Goal: Information Seeking & Learning: Learn about a topic

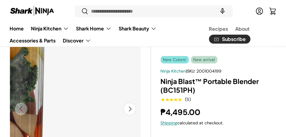
scroll to position [30, 0]
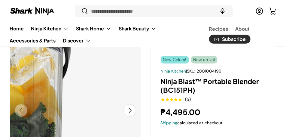
click at [88, 81] on img "Gallery Viewer" at bounding box center [75, 110] width 131 height 131
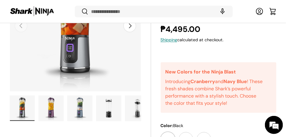
scroll to position [164, 0]
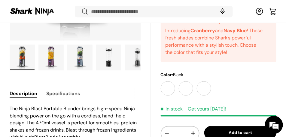
click at [104, 57] on img "Gallery Viewer" at bounding box center [108, 57] width 25 height 25
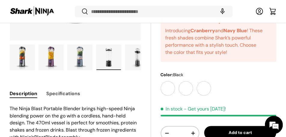
click at [107, 58] on img "Gallery Viewer" at bounding box center [108, 57] width 25 height 25
click at [131, 62] on img "Gallery Viewer" at bounding box center [137, 57] width 25 height 25
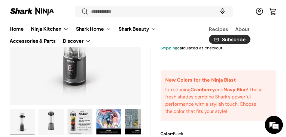
scroll to position [105, 0]
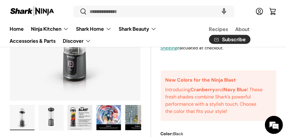
click at [27, 116] on img "Gallery Viewer" at bounding box center [22, 117] width 25 height 25
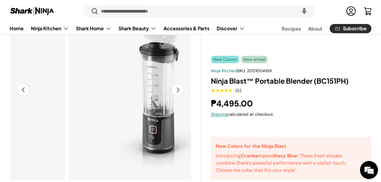
scroll to position [0, 0]
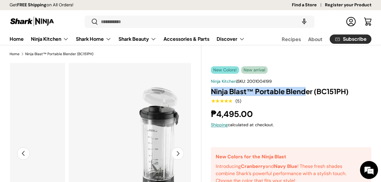
drag, startPoint x: 214, startPoint y: 90, endPoint x: 309, endPoint y: 90, distance: 94.9
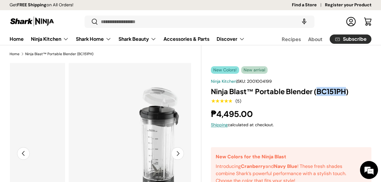
drag, startPoint x: 321, startPoint y: 90, endPoint x: 351, endPoint y: 93, distance: 29.8
click at [286, 93] on h1 "Ninja Blast™ Portable Blender (BC151PH)" at bounding box center [291, 91] width 161 height 9
copy h1 "BC151PH"
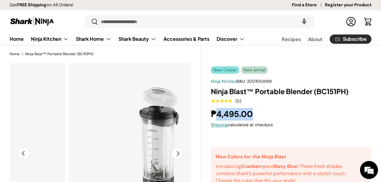
copy strong "4,495.00"
drag, startPoint x: 259, startPoint y: 115, endPoint x: 222, endPoint y: 115, distance: 36.9
click at [222, 115] on div "₱4,495.00" at bounding box center [291, 114] width 161 height 13
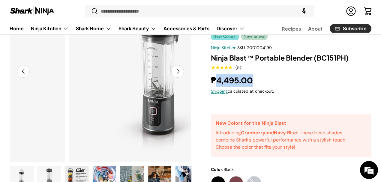
scroll to position [20, 0]
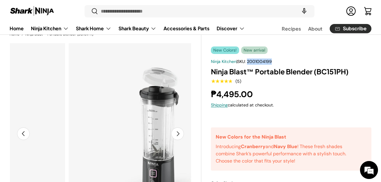
copy span "2001004199"
drag, startPoint x: 281, startPoint y: 61, endPoint x: 257, endPoint y: 60, distance: 24.3
click at [257, 60] on div "Ninja Kitchen | SKU: 2001004199" at bounding box center [291, 62] width 161 height 6
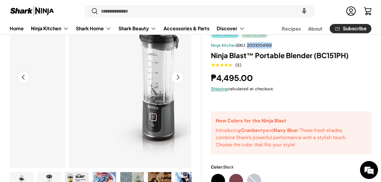
scroll to position [1, 0]
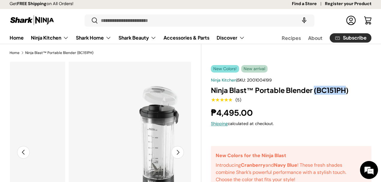
copy h1 "(BC151PH"
copy h1 "BC151PH"
drag, startPoint x: 350, startPoint y: 90, endPoint x: 321, endPoint y: 90, distance: 29.7
click at [286, 90] on h1 "Ninja Blast™ Portable Blender (BC151PH)" at bounding box center [291, 90] width 161 height 9
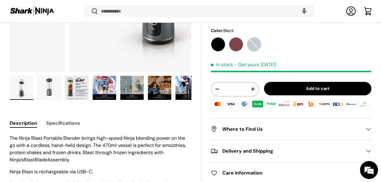
scroll to position [240, 0]
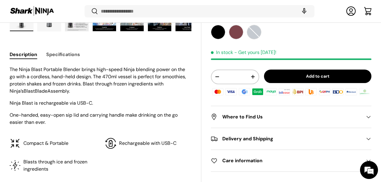
click at [73, 48] on button "Specifications" at bounding box center [63, 55] width 34 height 14
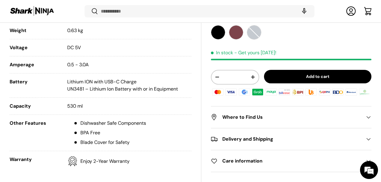
scroll to position [320, 0]
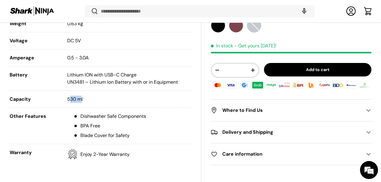
drag, startPoint x: 92, startPoint y: 91, endPoint x: 79, endPoint y: 91, distance: 13.2
click at [79, 96] on span "530 ml" at bounding box center [75, 99] width 16 height 6
click at [83, 96] on span "530 ml" at bounding box center [75, 99] width 16 height 6
drag, startPoint x: 85, startPoint y: 90, endPoint x: 74, endPoint y: 92, distance: 11.7
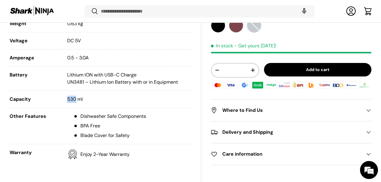
click at [74, 96] on li "Capacity 530 ml" at bounding box center [101, 102] width 182 height 12
copy span "530"
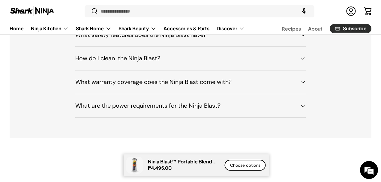
scroll to position [2383, 0]
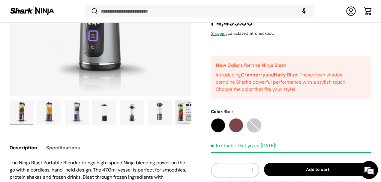
scroll to position [239, 0]
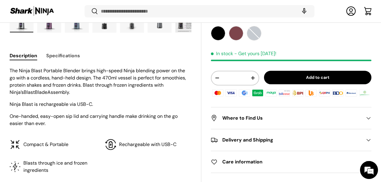
click at [136, 68] on span "The Ninja Blast Portable Blender brings high-speed Ninja blending power on the …" at bounding box center [98, 82] width 177 height 28
copy span "470"
drag, startPoint x: 136, startPoint y: 62, endPoint x: 128, endPoint y: 64, distance: 7.9
click at [128, 68] on span "The Ninja Blast Portable Blender brings high-speed Ninja blending power on the …" at bounding box center [98, 82] width 177 height 28
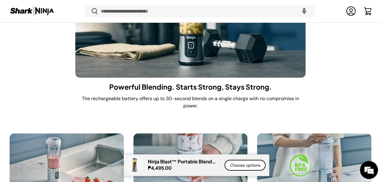
scroll to position [1059, 0]
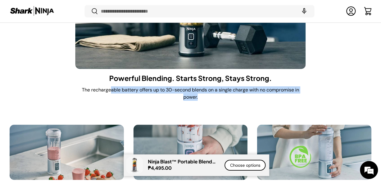
drag, startPoint x: 109, startPoint y: 73, endPoint x: 210, endPoint y: 79, distance: 101.9
click at [210, 86] on p "The rechargeable battery offers up to 30-second blends on a single charge with …" at bounding box center [190, 93] width 231 height 14
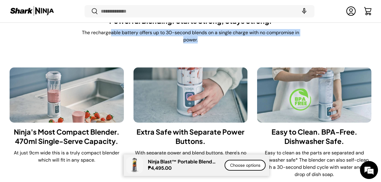
scroll to position [1140, 0]
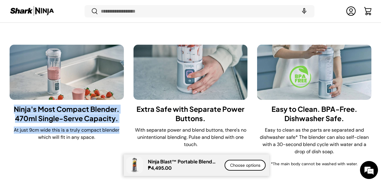
drag, startPoint x: 19, startPoint y: 91, endPoint x: 127, endPoint y: 114, distance: 110.8
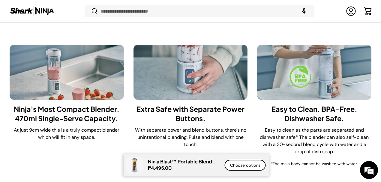
click at [115, 127] on p "At just 9cm wide this is a truly compact blender which will fit in any space." at bounding box center [67, 134] width 114 height 14
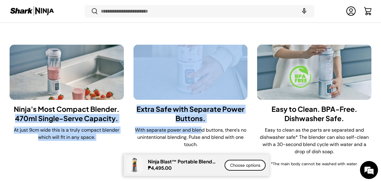
drag, startPoint x: 131, startPoint y: 90, endPoint x: 206, endPoint y: 113, distance: 78.0
click at [206, 127] on p "With separate power and blend buttons, there's no unintentional blending. Pulse…" at bounding box center [191, 138] width 114 height 22
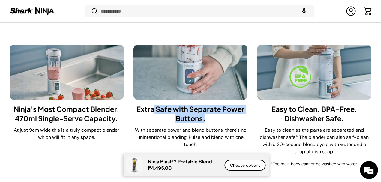
drag, startPoint x: 153, startPoint y: 92, endPoint x: 240, endPoint y: 105, distance: 87.7
click at [240, 105] on div "Extra Safe with Separate Power Buttons. With separate power and blend buttons, …" at bounding box center [191, 136] width 114 height 72
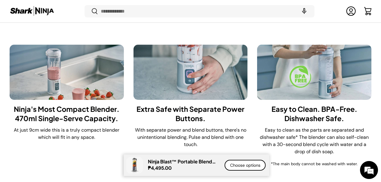
click at [240, 108] on div "Extra Safe with Separate Power Buttons. With separate power and blend buttons, …" at bounding box center [191, 136] width 114 height 72
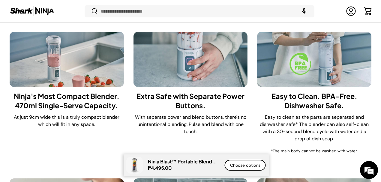
scroll to position [1159, 0]
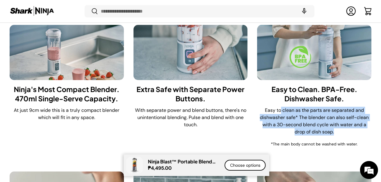
drag, startPoint x: 274, startPoint y: 89, endPoint x: 342, endPoint y: 114, distance: 71.7
click at [342, 114] on p "Easy to clean as the parts are separated and dishwasher safe* The blender can a…" at bounding box center [314, 121] width 114 height 29
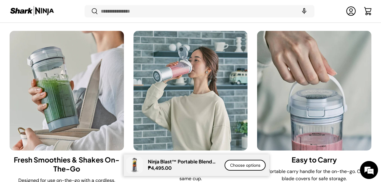
scroll to position [1340, 0]
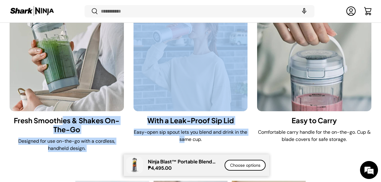
drag, startPoint x: 70, startPoint y: 97, endPoint x: 216, endPoint y: 130, distance: 149.7
click at [196, 130] on ul "Ninja® Performance For Smooth Blends, Anytime, Anywhere. The Ninja® BlastBlade™…" at bounding box center [191, 113] width 362 height 1540
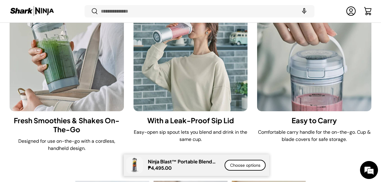
click at [242, 127] on div "With a Leak-Proof Sip Lid Easy-open sip spout lets you blend and drink in the s…" at bounding box center [191, 134] width 114 height 46
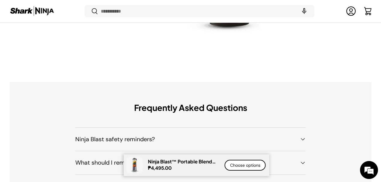
scroll to position [2280, 0]
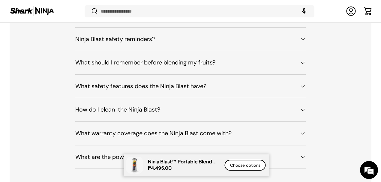
click at [189, 153] on h4 "What are the power requirements for the Ninja Blast?" at bounding box center [185, 157] width 221 height 9
click at [189, 129] on h4 "What warranty coverage does the Ninja Blast come with?​​" at bounding box center [185, 133] width 221 height 9
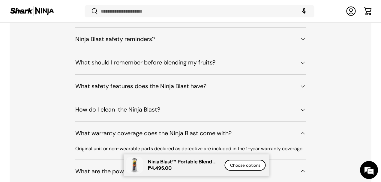
click at [162, 105] on h4 "How do I clean the Ninja Blast?​​" at bounding box center [185, 109] width 221 height 9
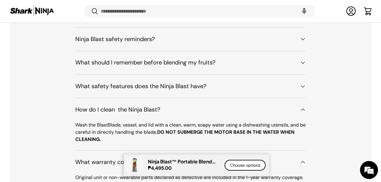
click at [130, 82] on h4 "What safety features does the Ninja Blast have?​​" at bounding box center [185, 86] width 221 height 9
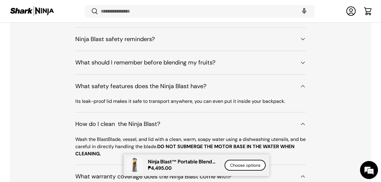
click at [181, 51] on summary "What should I remember before blending my fruits?​" at bounding box center [190, 62] width 231 height 23
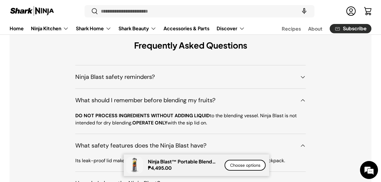
scroll to position [2241, 0]
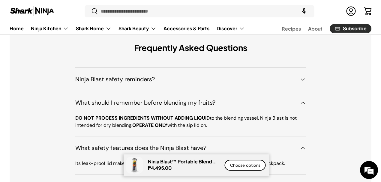
click at [152, 75] on h4 "Ninja Blast safety reminders?" at bounding box center [185, 79] width 221 height 9
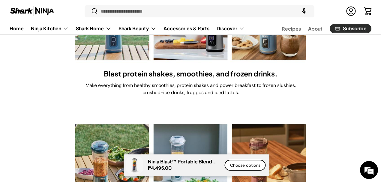
scroll to position [1501, 0]
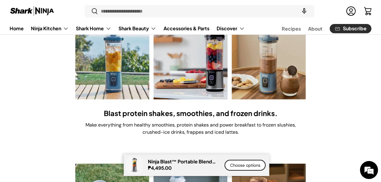
drag, startPoint x: 239, startPoint y: 59, endPoint x: 19, endPoint y: 99, distance: 224.0
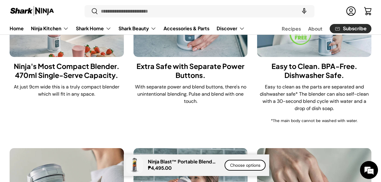
scroll to position [1101, 0]
